Goal: Contribute content: Contribute content

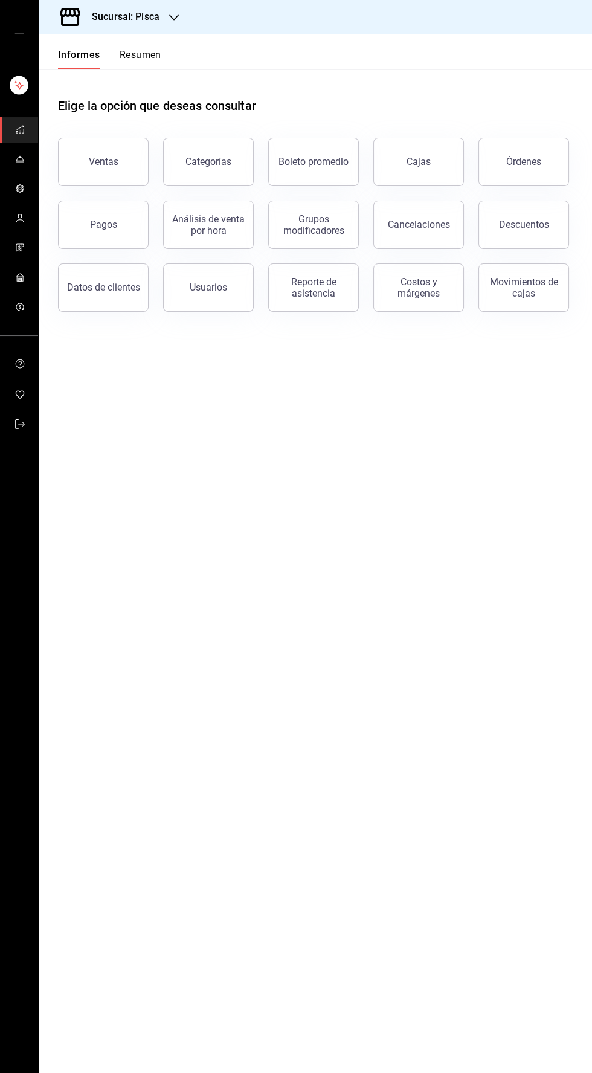
click at [19, 158] on icon "carpetas de buzón" at bounding box center [20, 159] width 10 height 10
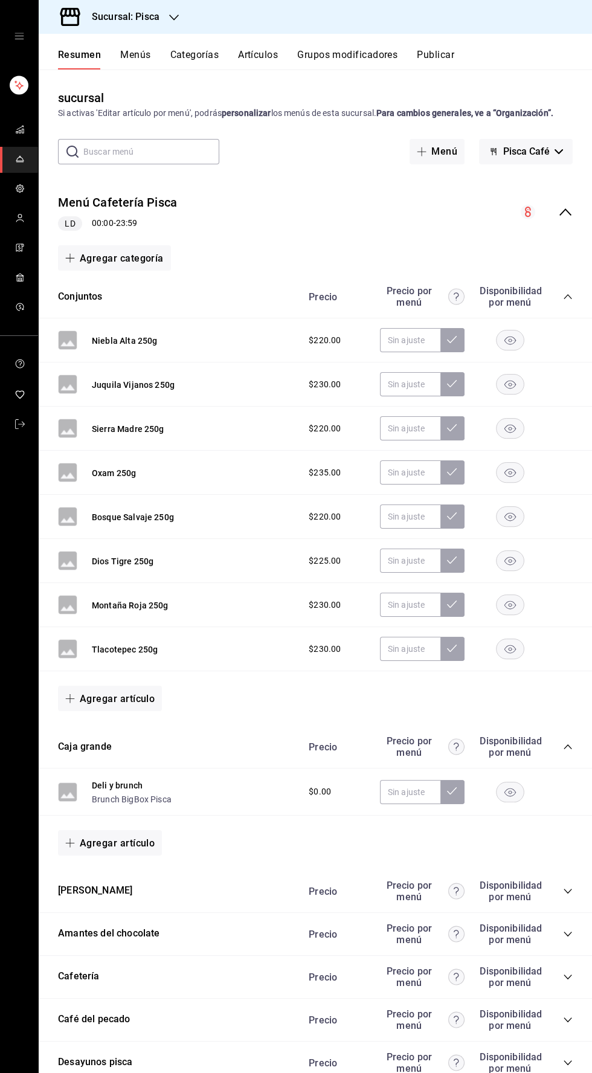
click at [262, 58] on font "Artículos" at bounding box center [258, 54] width 40 height 11
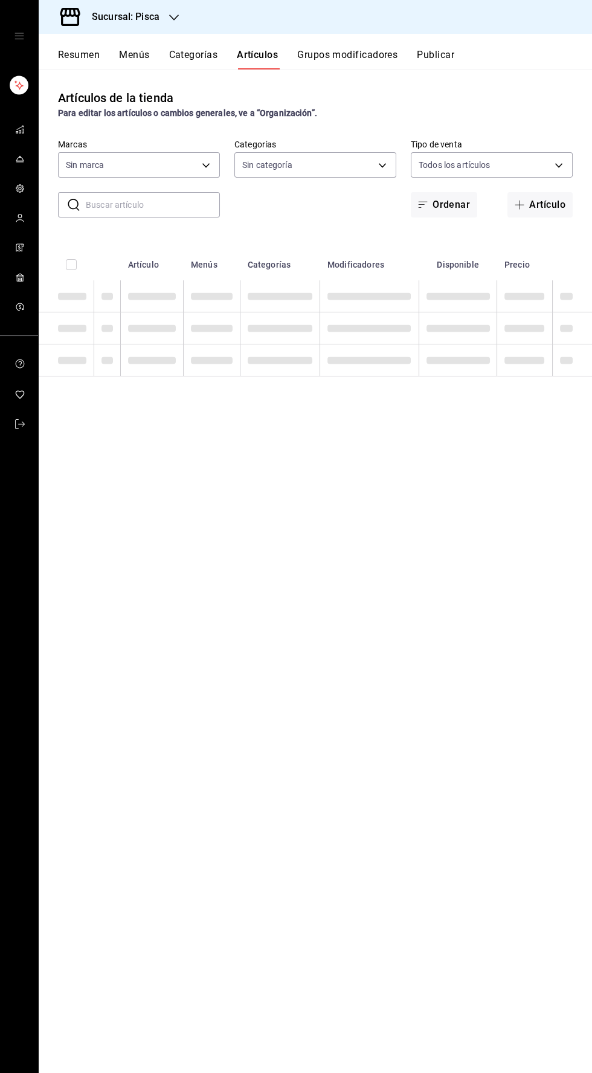
type input "bcd4eeba-f288-4c7f-be4a-80794efd5e2c,f4348fd6-19a6-4699-a042-45be726c08e8"
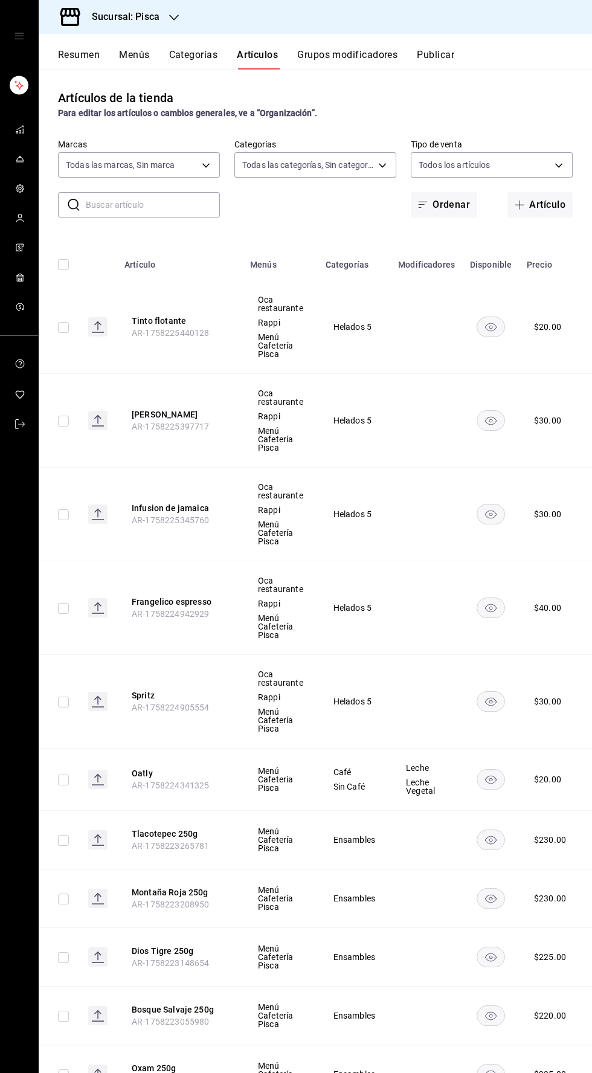
type input "6c521cb1-5a60-466d-80d0-2886416c69ac,f547cb4a-b93c-4195-b824-038b45f390e8,5cdc5…"
click at [555, 199] on font "Artículo" at bounding box center [547, 204] width 36 height 11
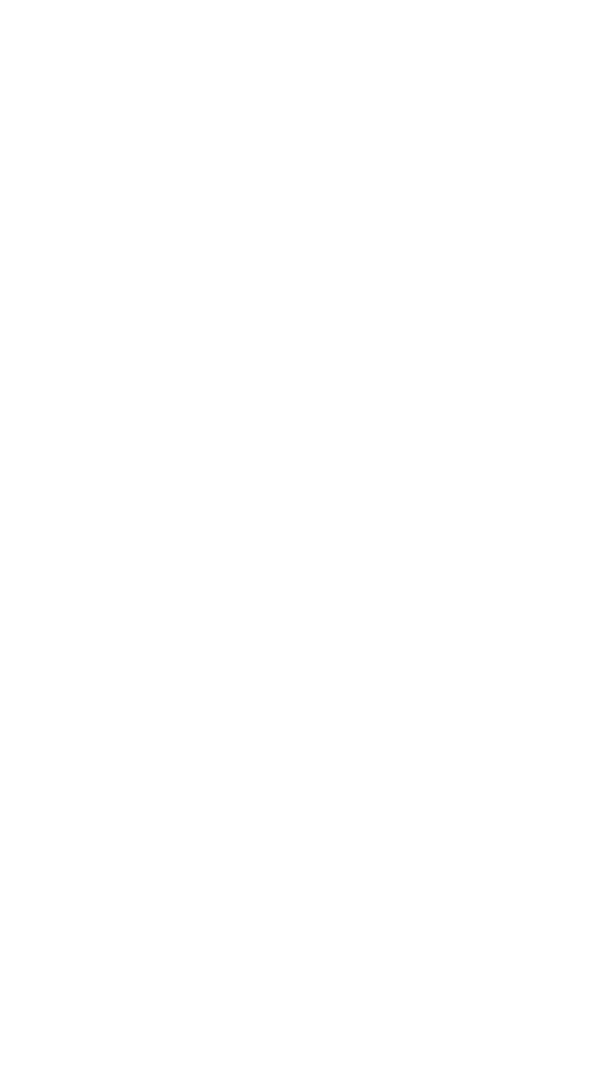
click at [531, 5] on html "Texto original Valora esta traducción Tu opinión servirá para ayudar a mejorar …" at bounding box center [296, 2] width 592 height 5
